Goal: Task Accomplishment & Management: Complete application form

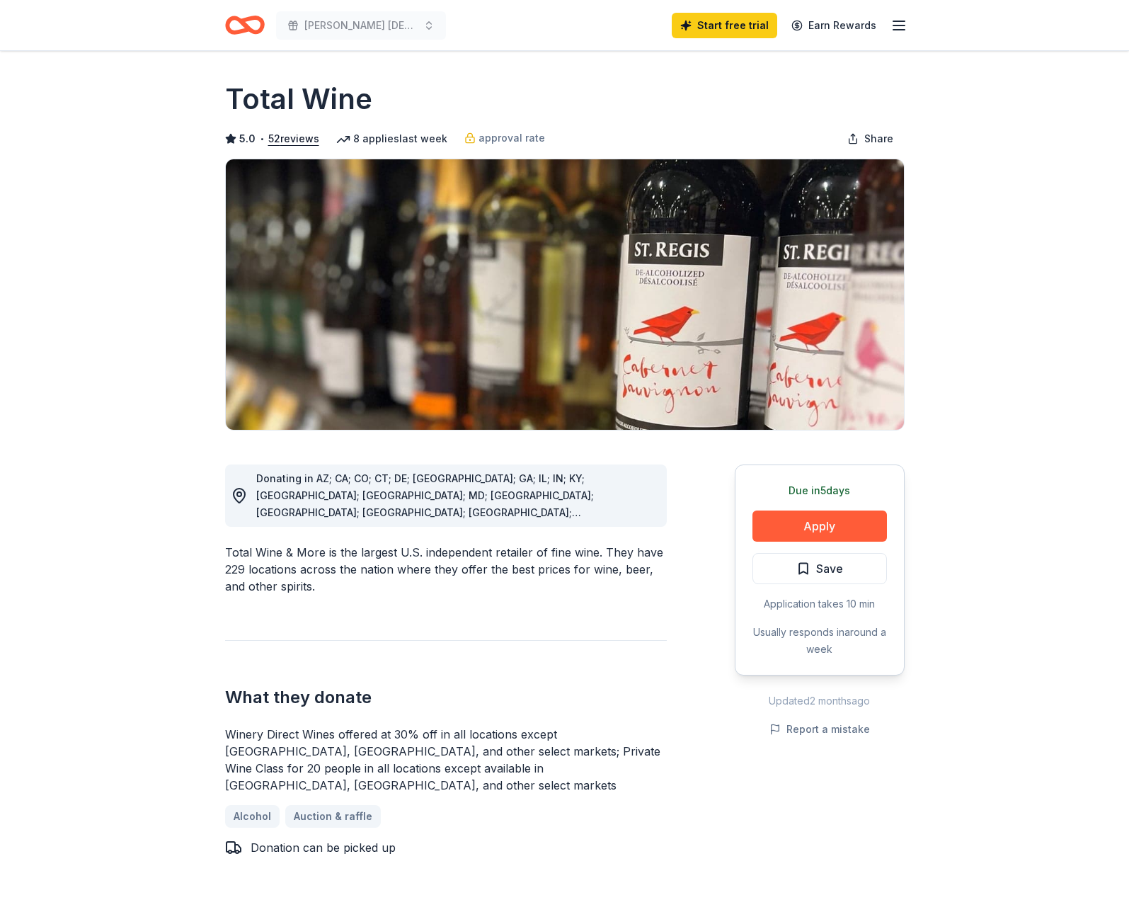
scroll to position [15, 0]
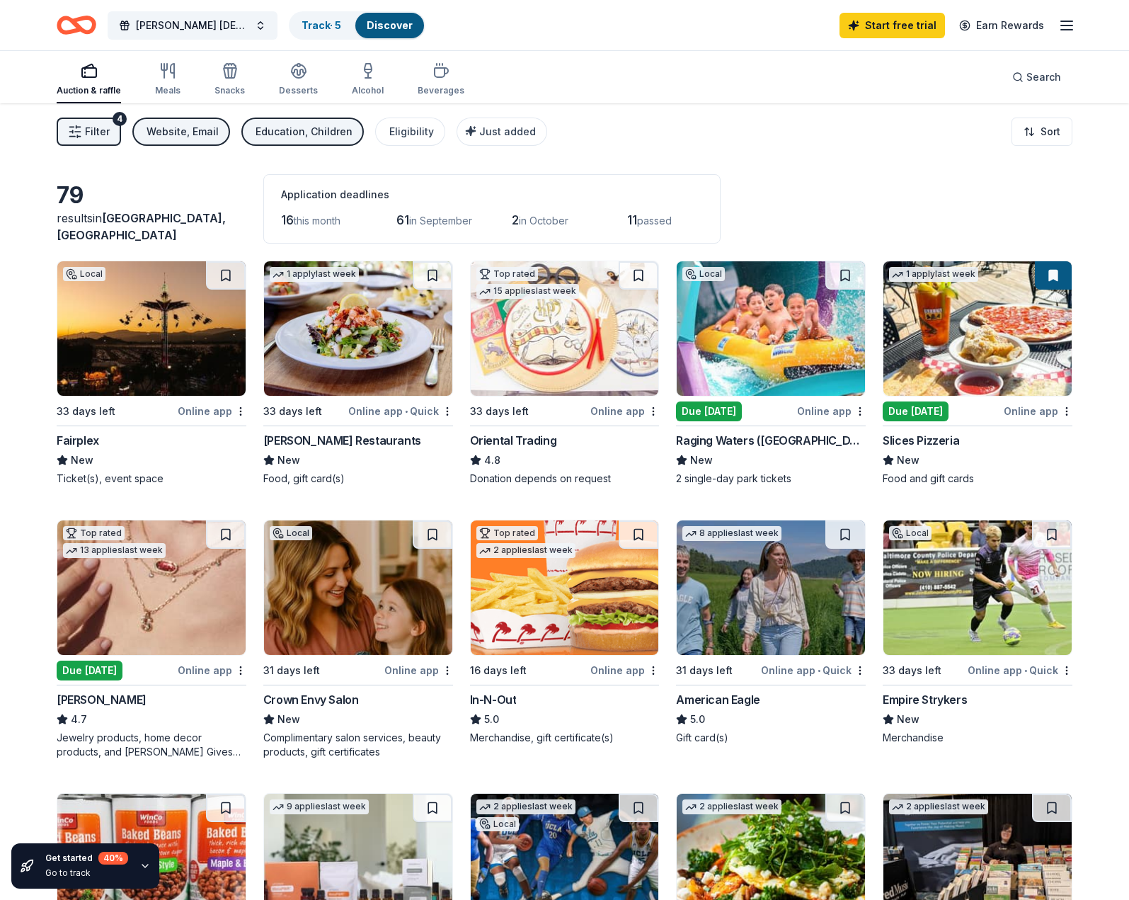
scroll to position [685, 0]
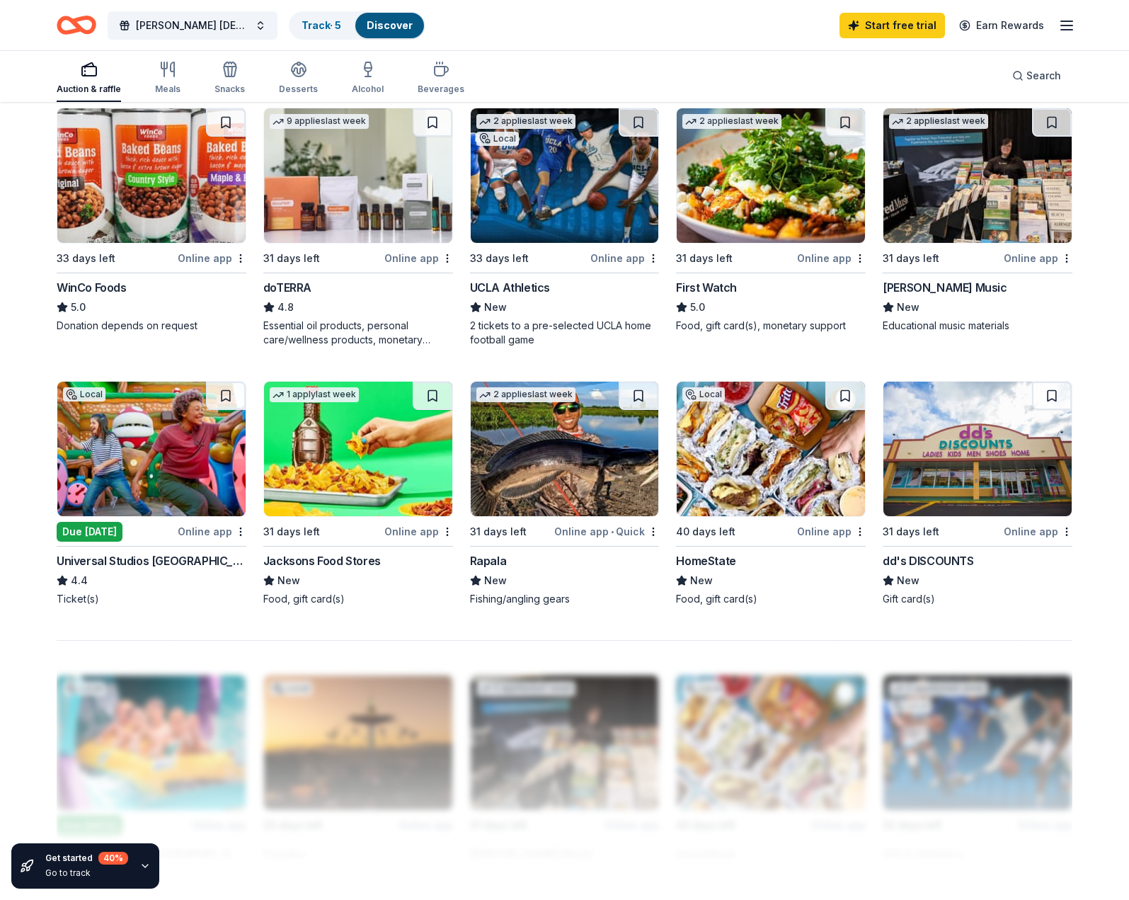
click at [550, 200] on img at bounding box center [565, 175] width 188 height 135
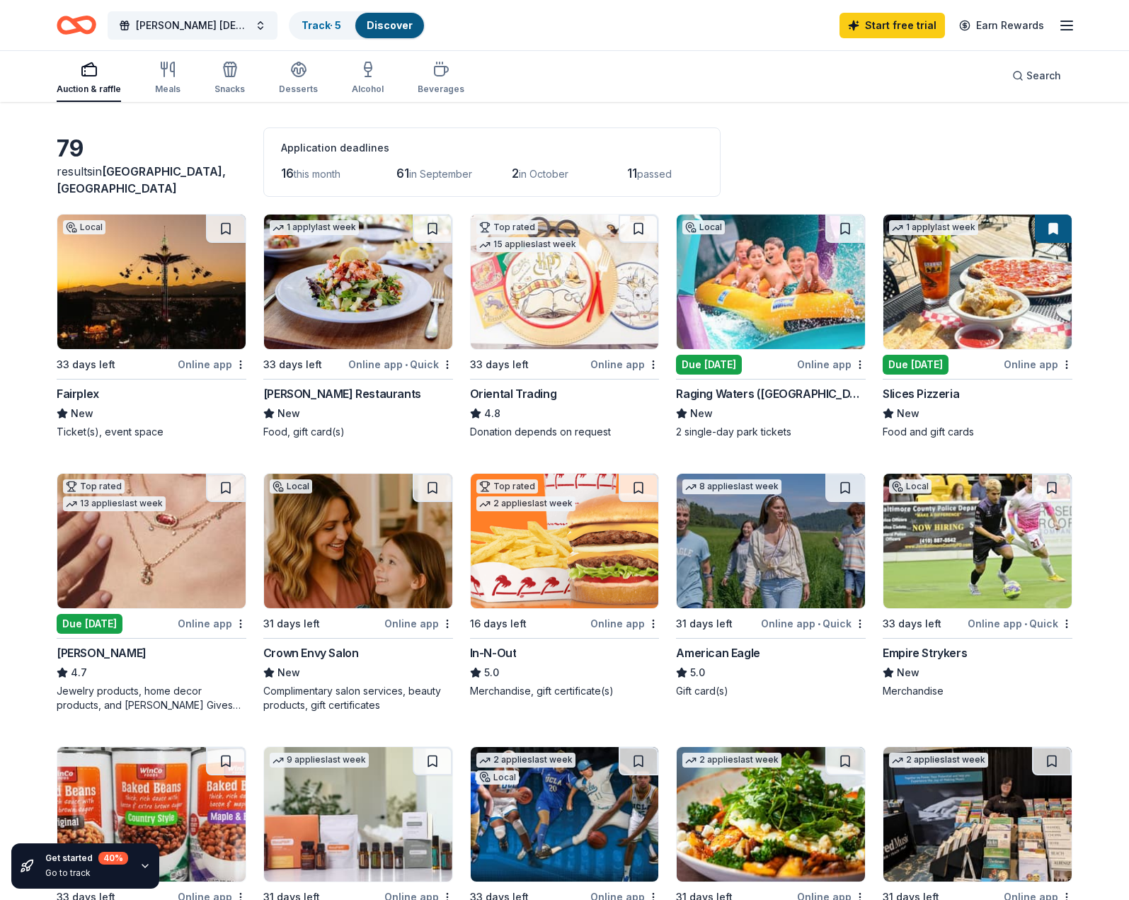
scroll to position [0, 0]
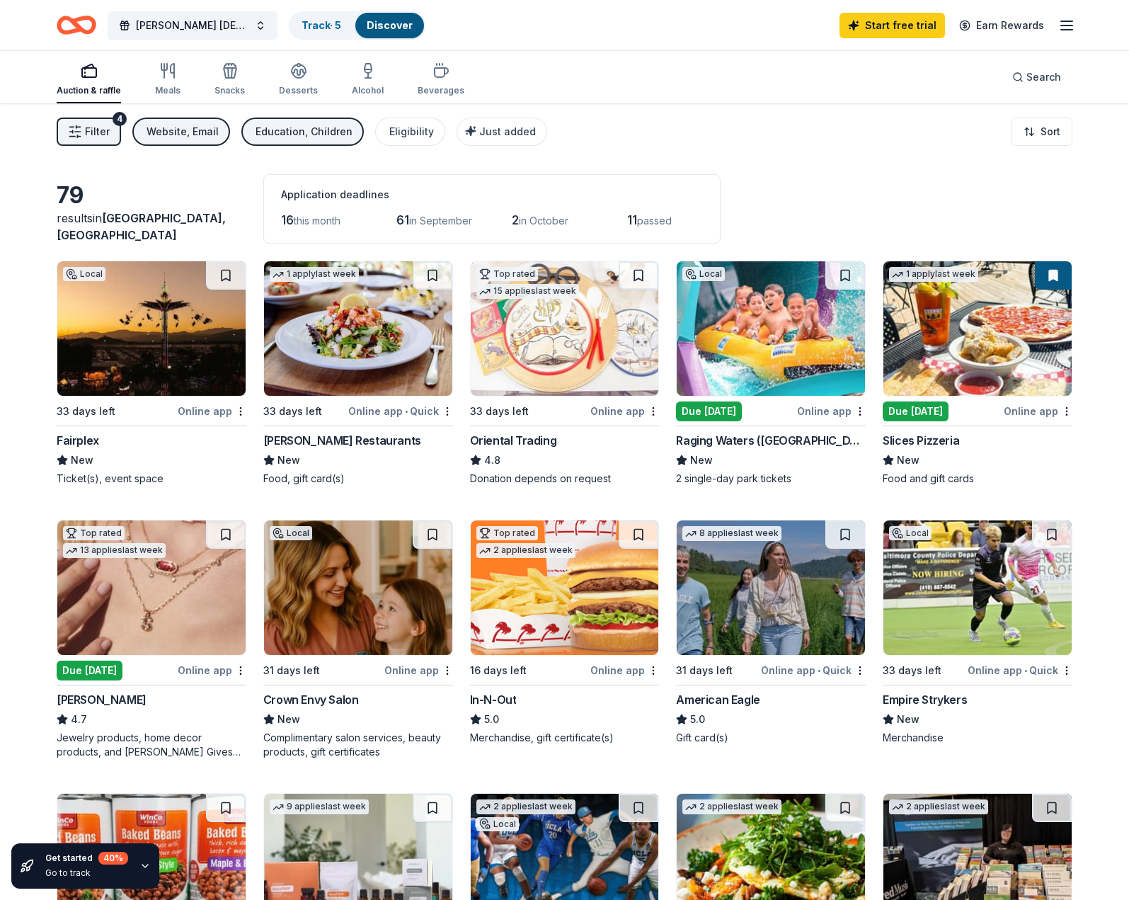
click at [115, 357] on img at bounding box center [151, 328] width 188 height 135
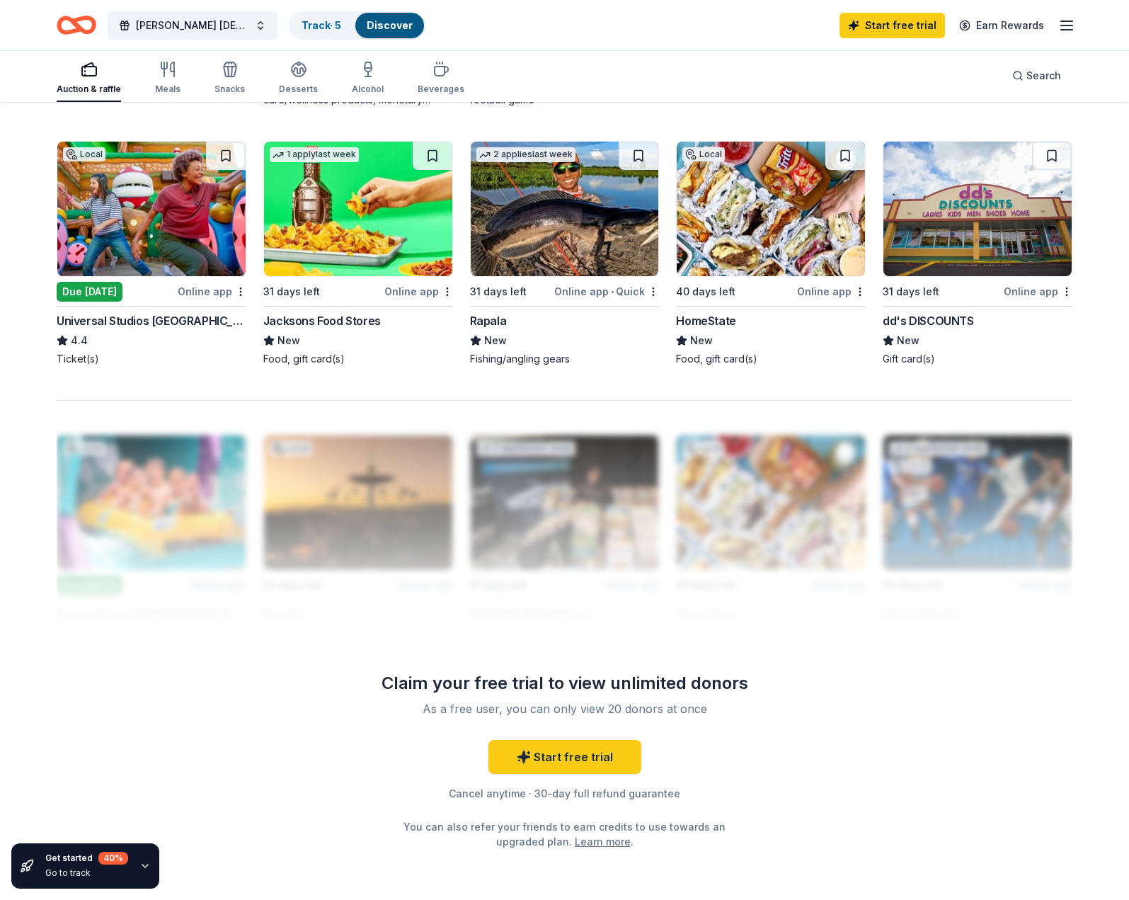
scroll to position [993, 0]
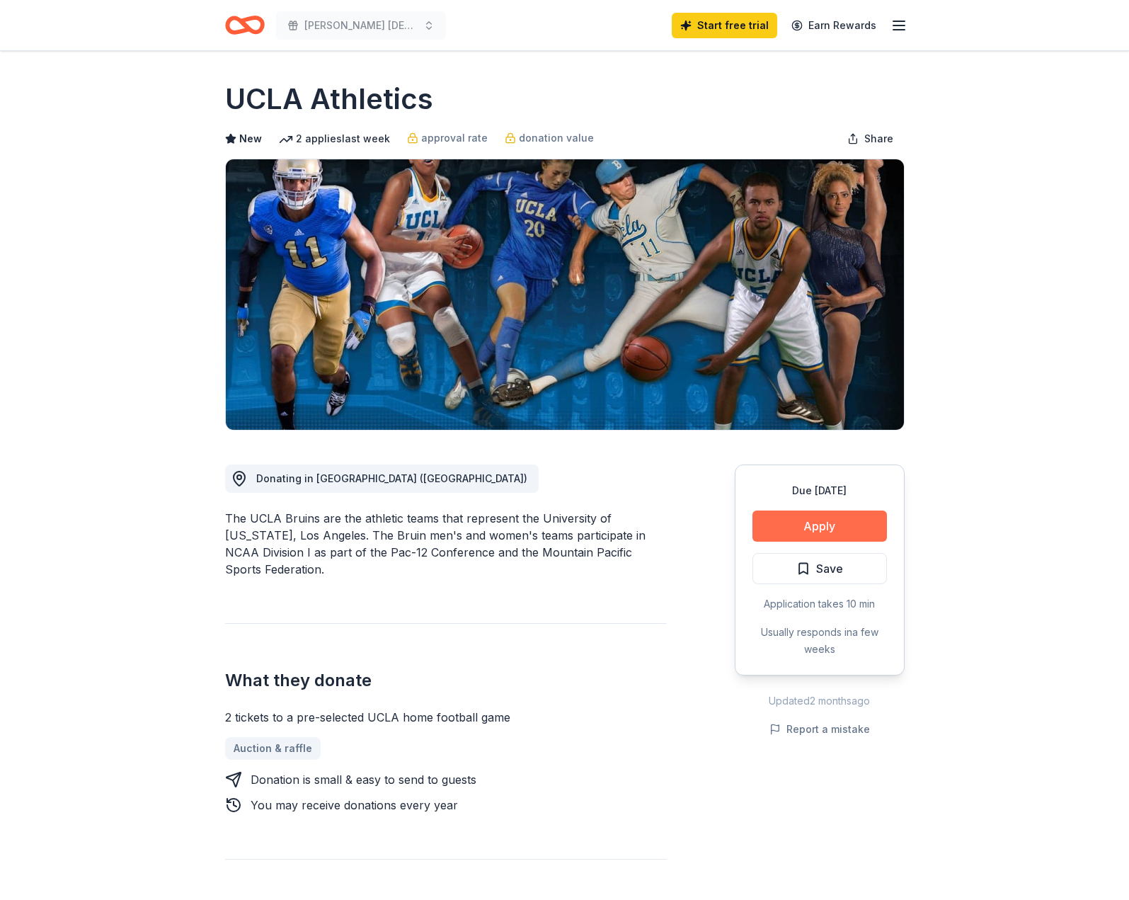
click at [852, 525] on button "Apply" at bounding box center [820, 525] width 135 height 31
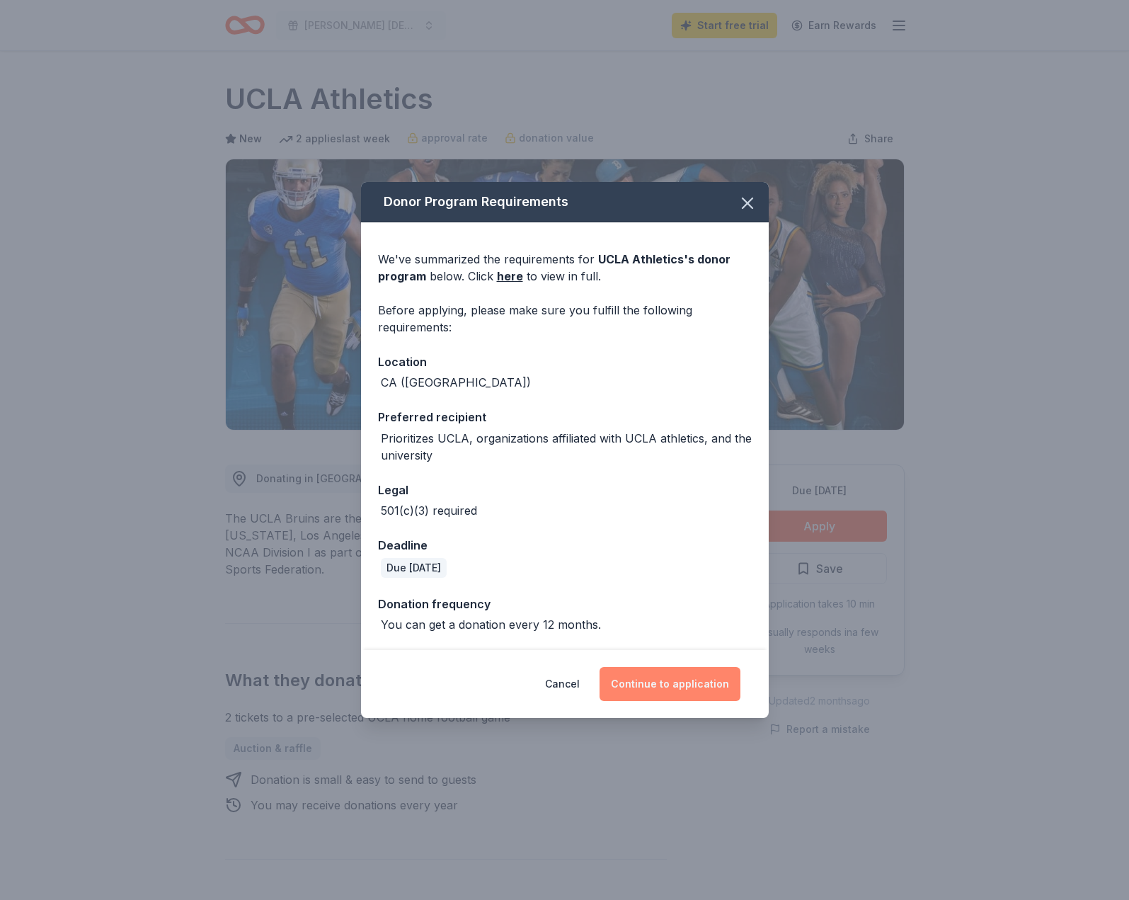
click at [656, 695] on button "Continue to application" at bounding box center [670, 684] width 141 height 34
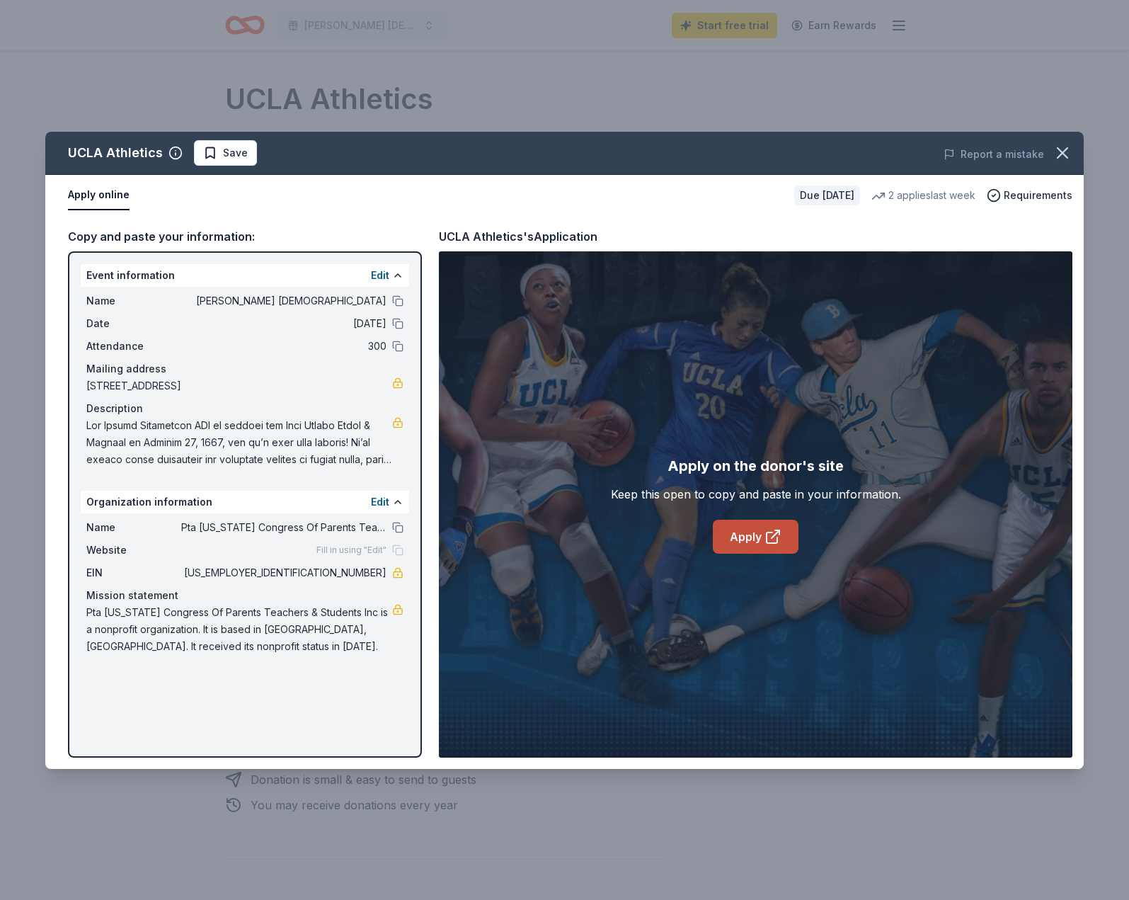
click at [740, 535] on link "Apply" at bounding box center [756, 537] width 86 height 34
